Goal: Information Seeking & Learning: Learn about a topic

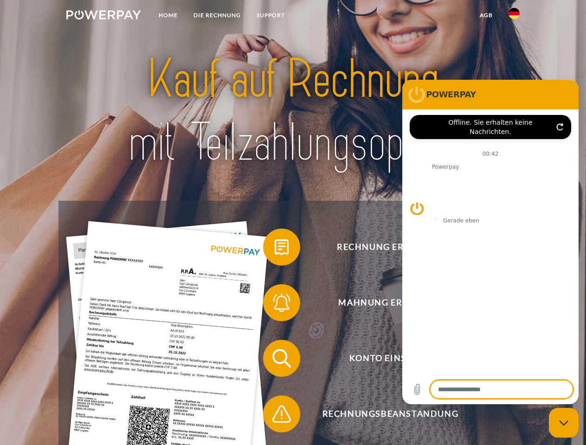
click at [103, 16] on img at bounding box center [103, 14] width 75 height 9
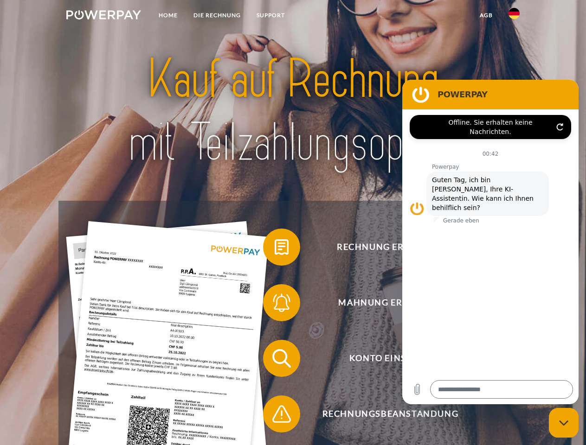
click at [514, 16] on img at bounding box center [513, 13] width 11 height 11
click at [486, 15] on link "agb" at bounding box center [486, 15] width 29 height 17
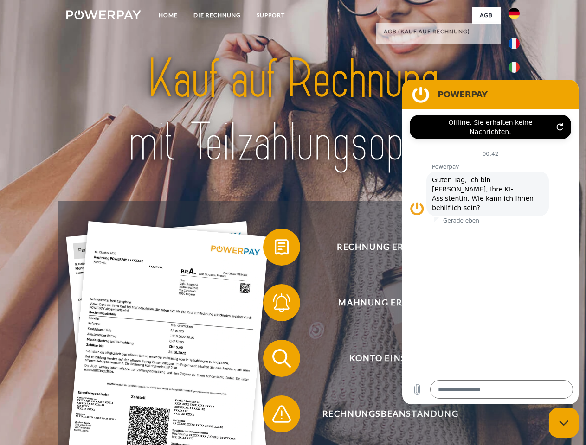
click at [275, 249] on span at bounding box center [267, 247] width 46 height 46
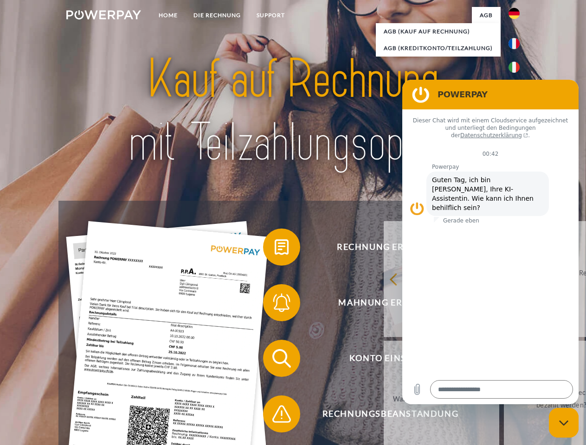
click at [384, 305] on link "zurück" at bounding box center [441, 279] width 115 height 116
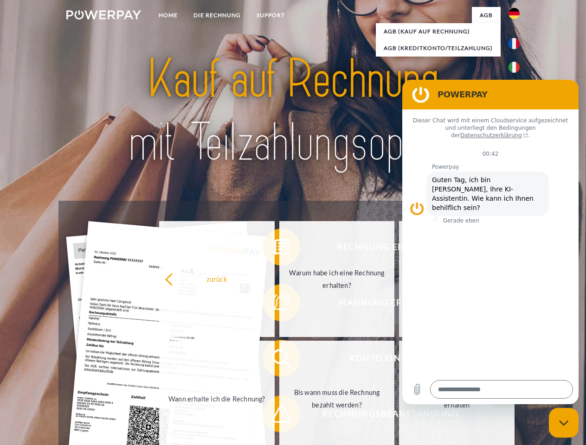
click at [275, 360] on link "Wann erhalte ich die Rechnung?" at bounding box center [216, 399] width 115 height 116
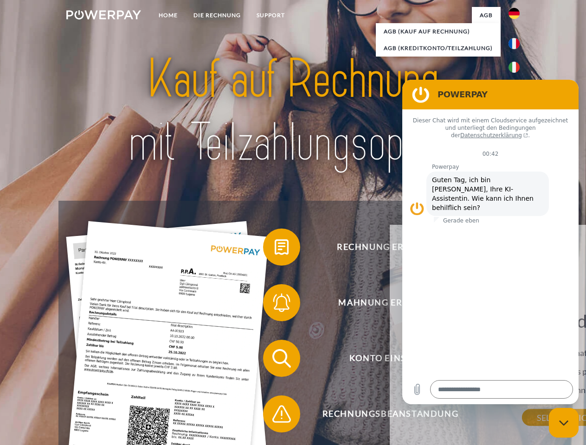
click at [395, 416] on div "Wann erhalte ich die Rechnung? Die Rechnung wird immer Anfang des Folgemonats n…" at bounding box center [564, 364] width 339 height 108
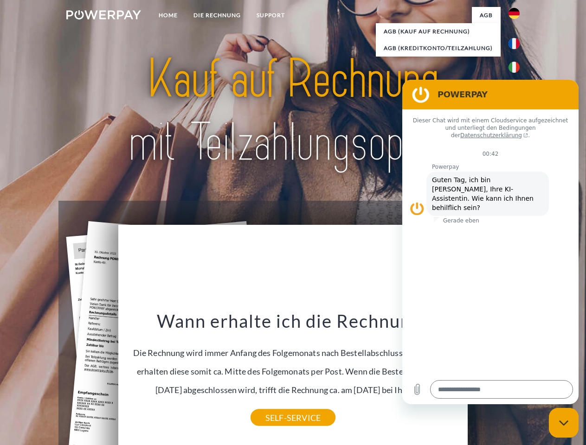
click at [563, 423] on icon "Messaging-Fenster schließen" at bounding box center [564, 423] width 10 height 6
type textarea "*"
